Goal: Task Accomplishment & Management: Use online tool/utility

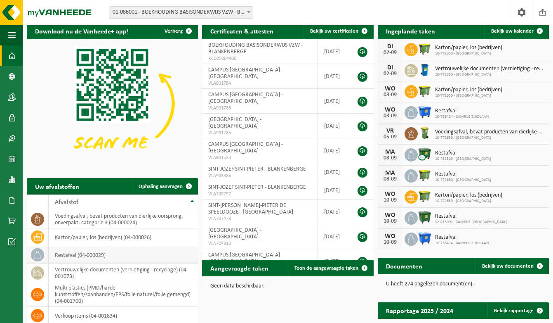
scroll to position [82, 0]
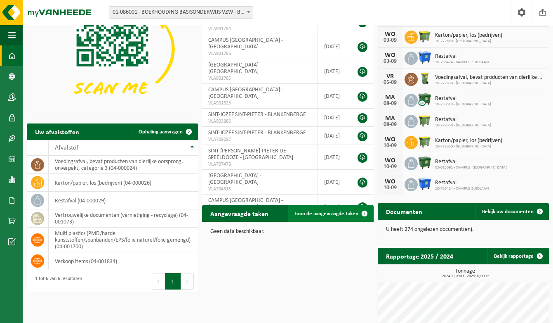
click at [327, 211] on span "Toon de aangevraagde taken" at bounding box center [327, 213] width 64 height 5
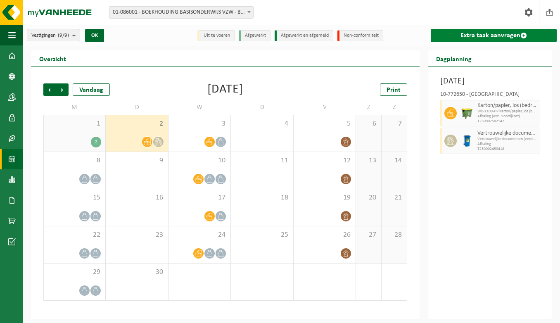
click at [489, 37] on link "Extra taak aanvragen" at bounding box center [493, 35] width 126 height 13
click at [499, 33] on link "Extra taak aanvragen" at bounding box center [493, 35] width 126 height 13
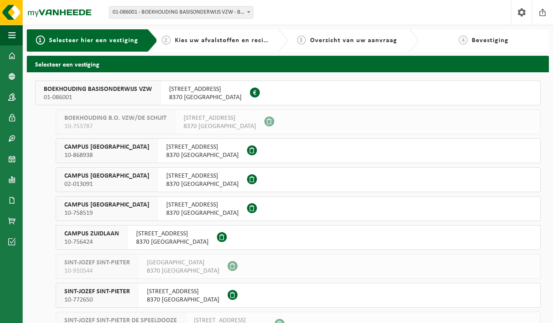
click at [220, 94] on span "8370 BLANKENBERGE" at bounding box center [205, 97] width 73 height 8
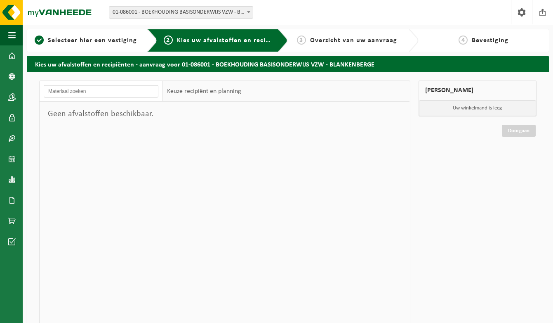
click at [123, 90] on input "text" at bounding box center [101, 91] width 115 height 12
type input "dierlijk afval"
